Goal: Find specific page/section: Find specific page/section

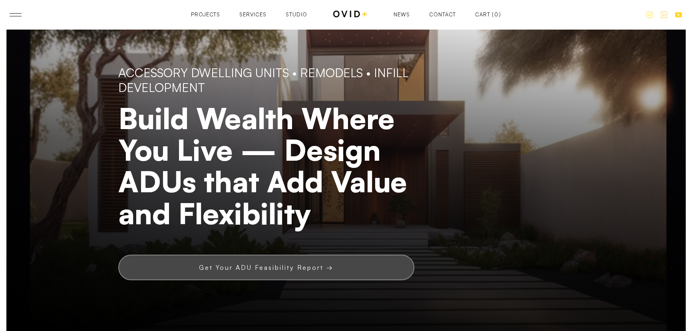
click at [272, 272] on link "Get Your ADU Feasibility Report →" at bounding box center [266, 268] width 296 height 26
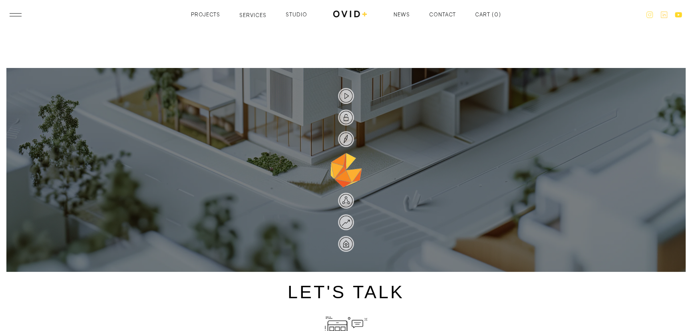
click at [243, 13] on div "Services" at bounding box center [252, 15] width 27 height 5
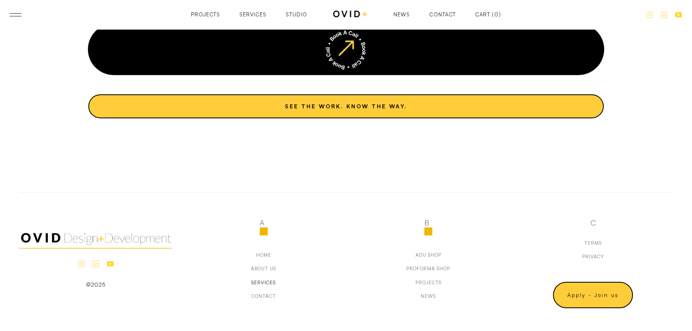
scroll to position [3269, 0]
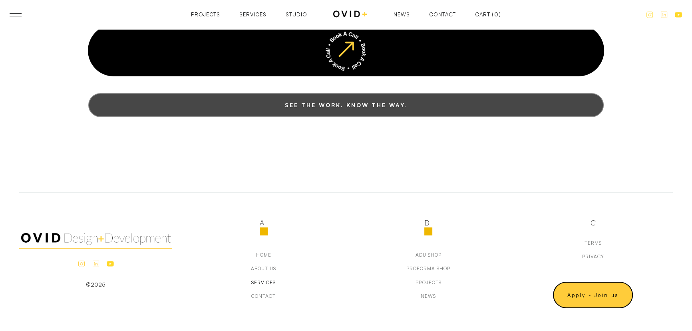
click at [281, 117] on link "See the Work. Know the Way." at bounding box center [345, 105] width 515 height 24
click at [332, 113] on strong "See the Work. Know the Way." at bounding box center [346, 105] width 122 height 16
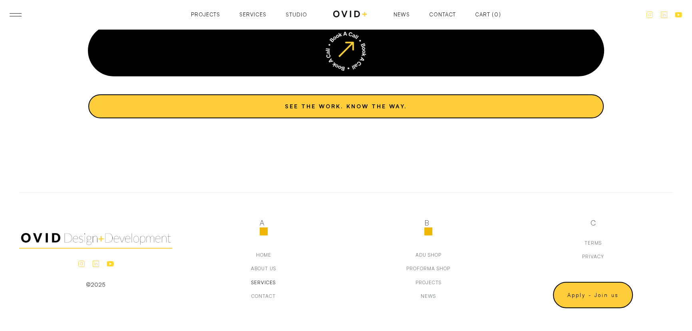
click at [298, 15] on div "Studio" at bounding box center [297, 14] width 22 height 5
